Goal: Task Accomplishment & Management: Manage account settings

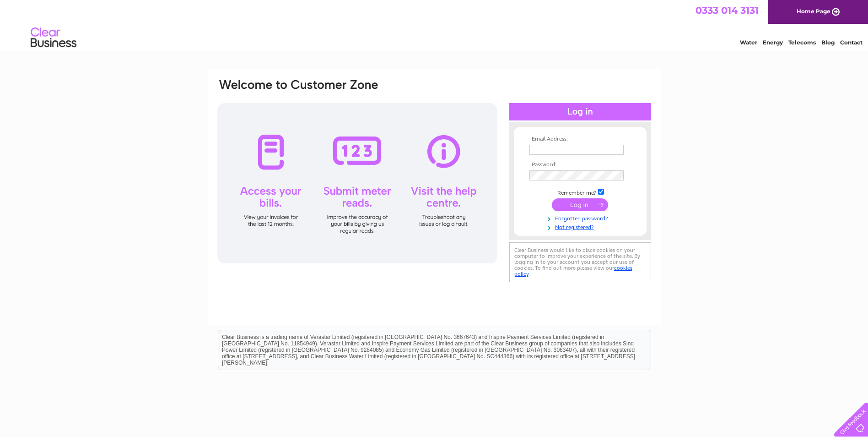
click at [565, 151] on input "text" at bounding box center [577, 150] width 94 height 10
type input "[EMAIL_ADDRESS][DOMAIN_NAME]"
click at [589, 206] on input "submit" at bounding box center [580, 205] width 56 height 13
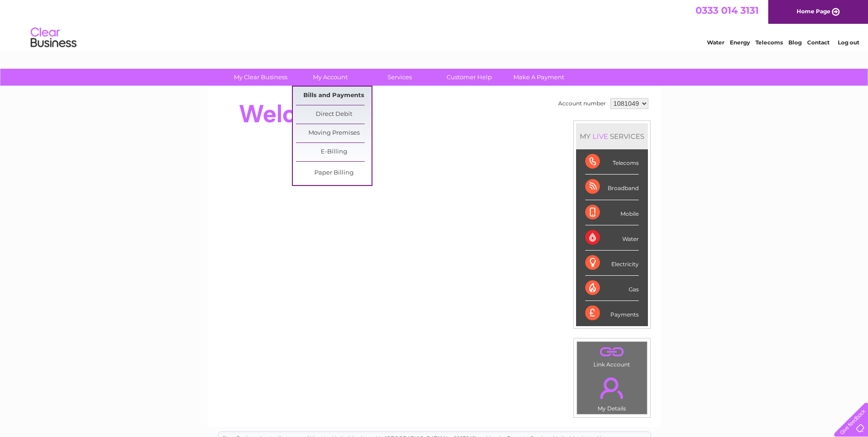
click at [343, 93] on link "Bills and Payments" at bounding box center [334, 96] width 76 height 18
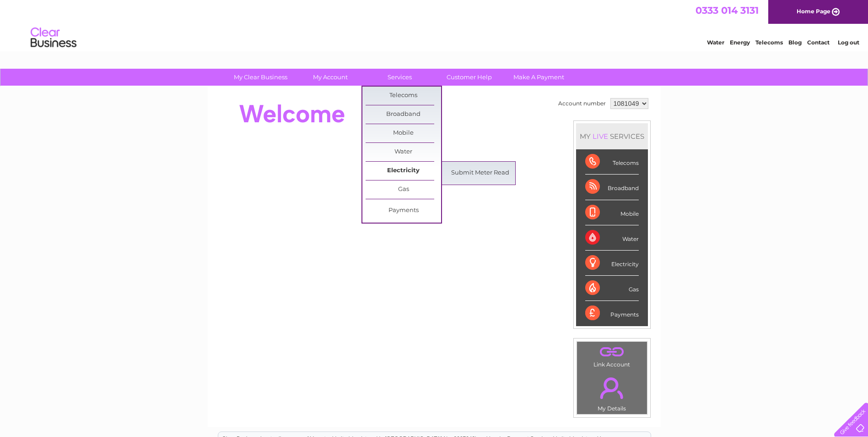
click at [403, 165] on link "Electricity" at bounding box center [404, 171] width 76 height 18
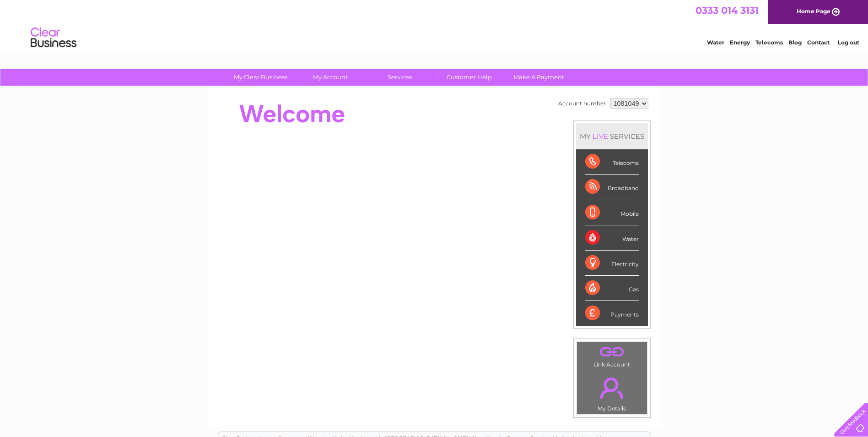
click at [669, 258] on div "My Clear Business Login Details My Details My Preferences Link Account My Accou…" at bounding box center [434, 326] width 868 height 515
click at [851, 39] on link "Log out" at bounding box center [849, 42] width 22 height 7
click at [851, 41] on link "Log out" at bounding box center [849, 42] width 22 height 7
